Goal: Information Seeking & Learning: Find specific fact

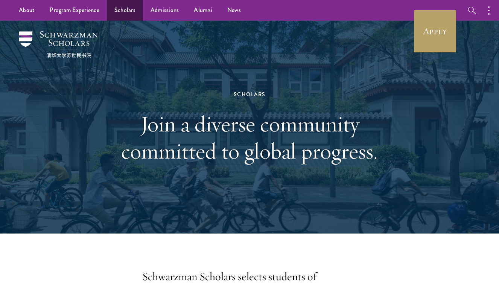
click at [126, 6] on link "Scholars" at bounding box center [125, 10] width 36 height 21
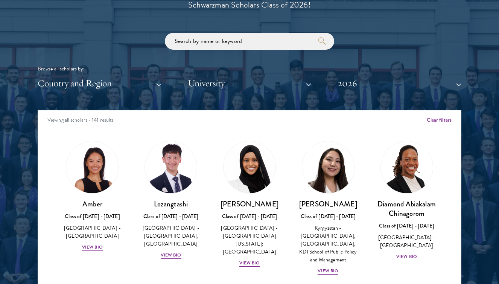
scroll to position [875, 0]
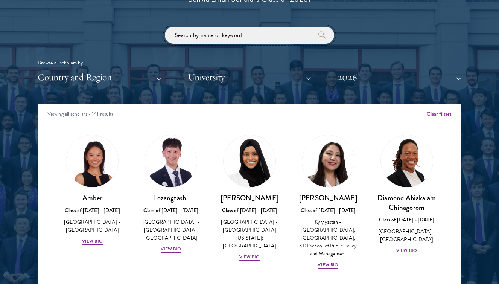
click at [247, 37] on input "search" at bounding box center [249, 35] width 169 height 17
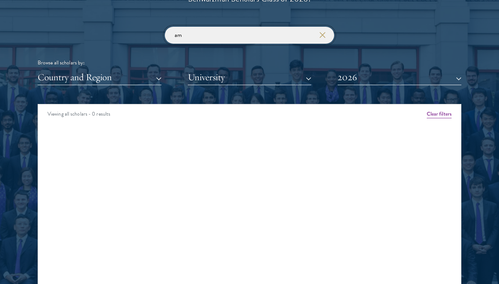
type input "a"
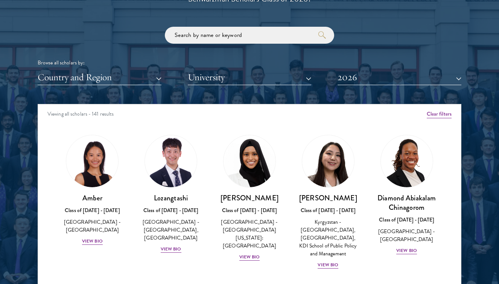
click at [372, 73] on button "2026" at bounding box center [399, 77] width 124 height 15
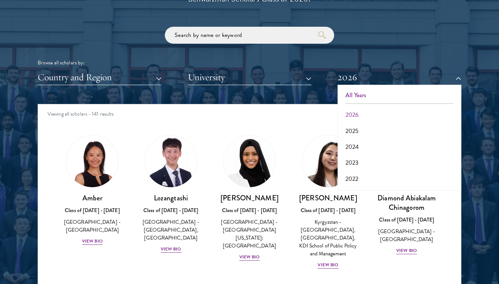
click at [351, 91] on button "All Years" at bounding box center [399, 95] width 119 height 16
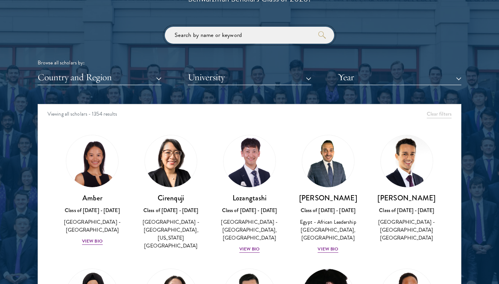
click at [264, 31] on input "search" at bounding box center [249, 35] width 169 height 17
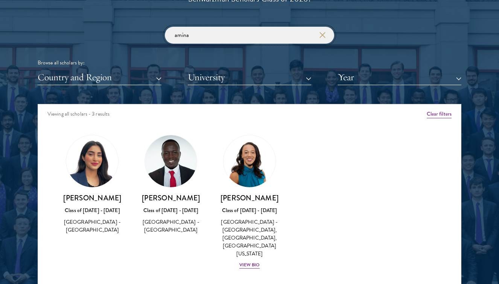
click at [226, 34] on input "amina" at bounding box center [249, 35] width 169 height 17
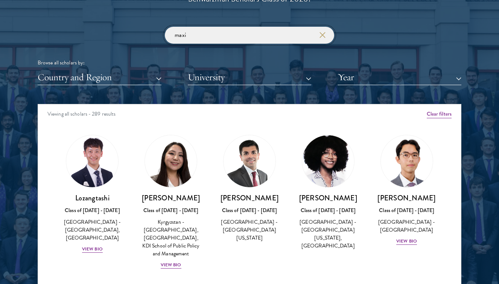
type input "maxim"
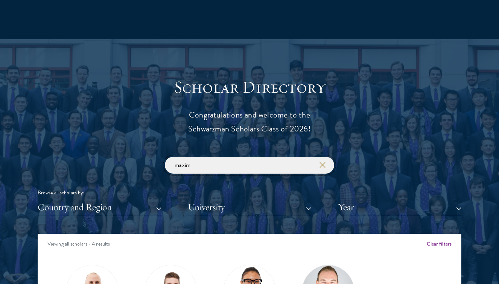
scroll to position [592, 0]
